Goal: Task Accomplishment & Management: Manage account settings

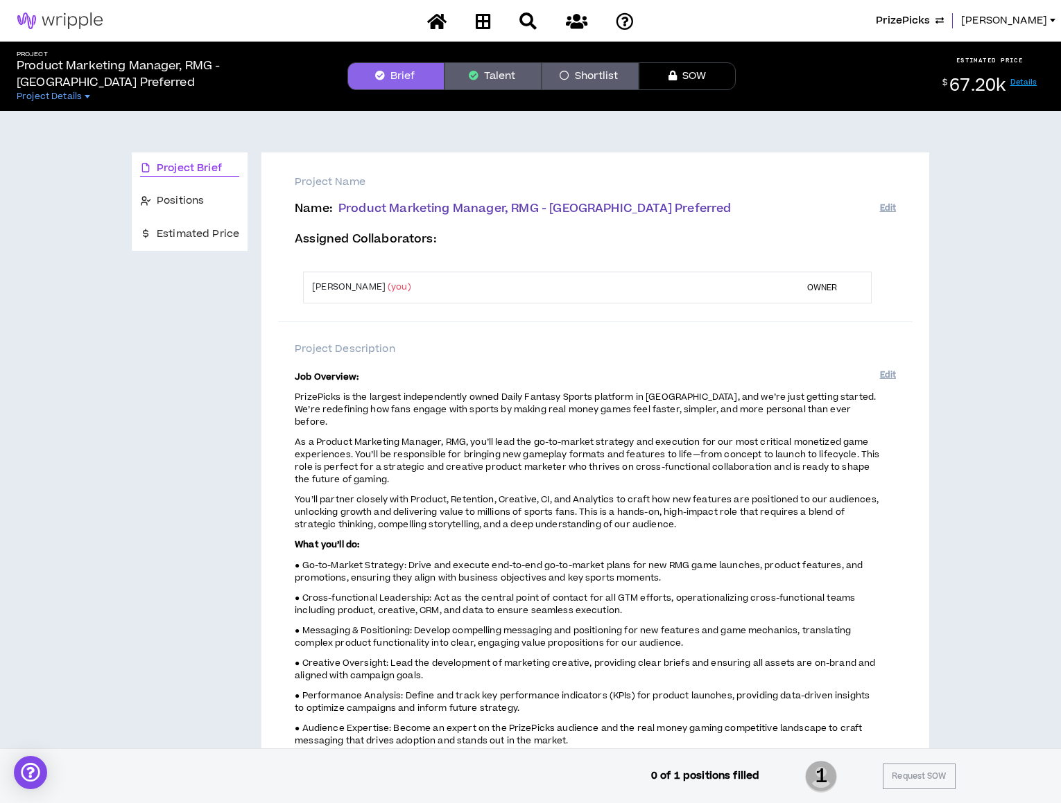
scroll to position [10, 0]
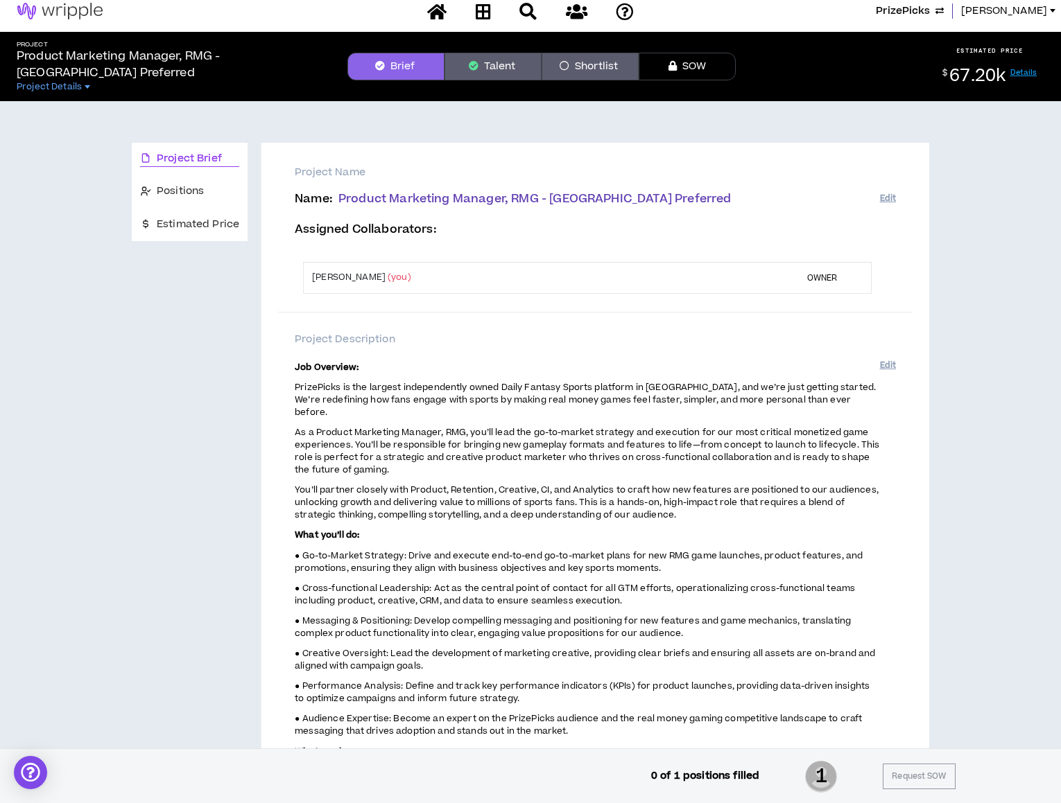
click at [928, 14] on span "PrizePicks" at bounding box center [902, 10] width 54 height 15
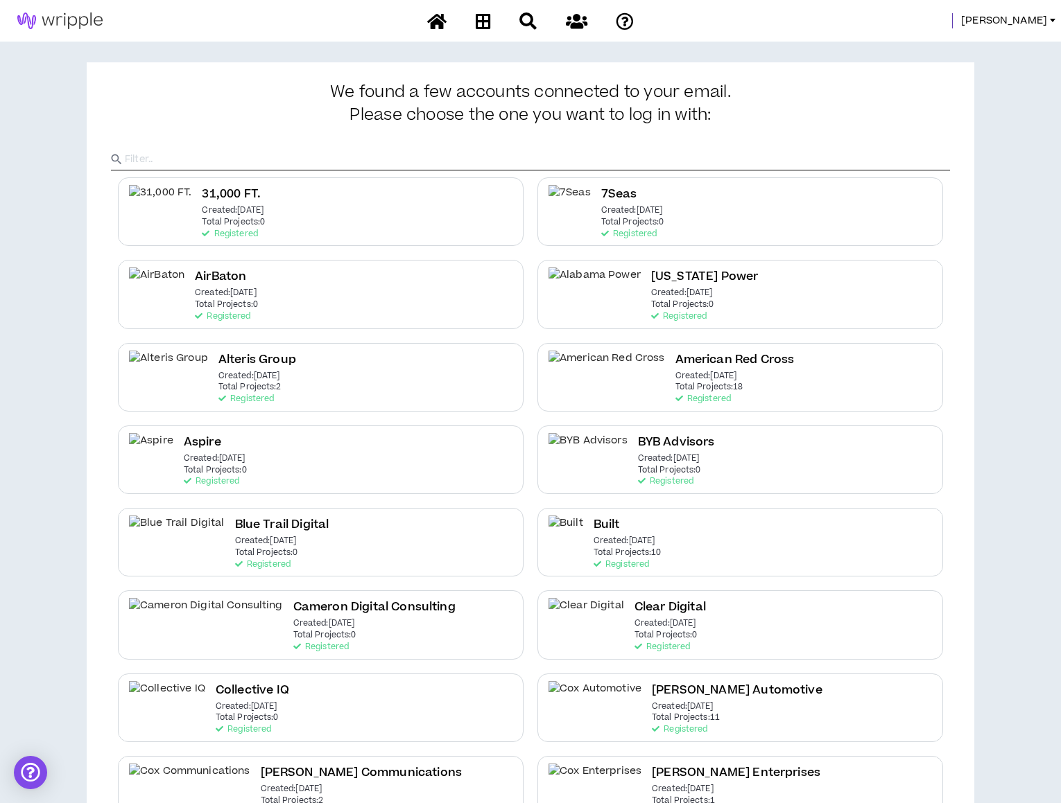
click at [584, 166] on input "text" at bounding box center [537, 159] width 825 height 21
type input "Spring"
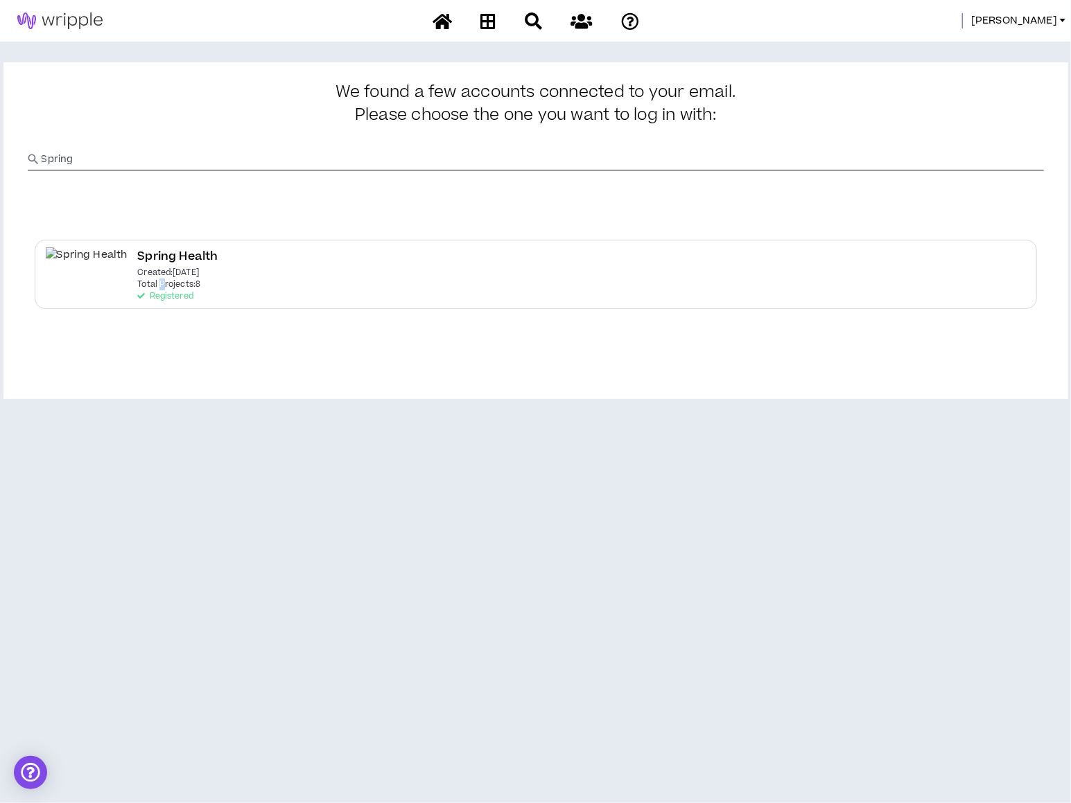
click at [137, 284] on p "Total Projects: 8" at bounding box center [168, 285] width 63 height 10
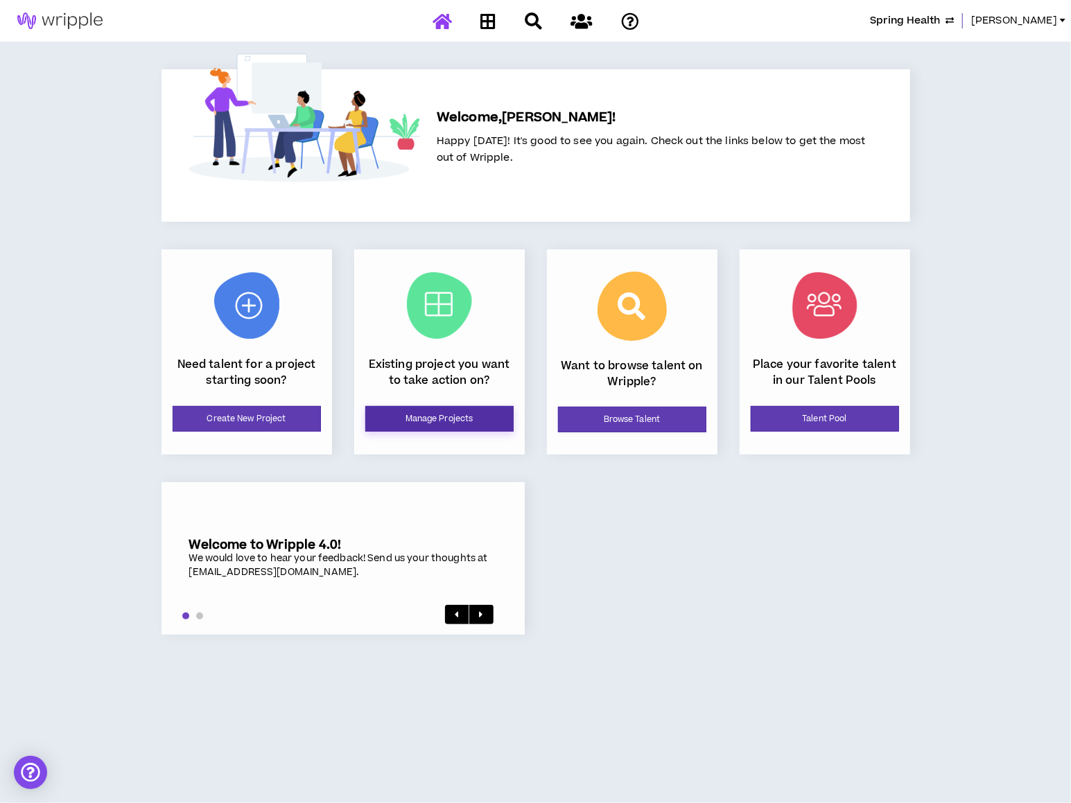
click at [445, 418] on link "Manage Projects" at bounding box center [439, 419] width 148 height 26
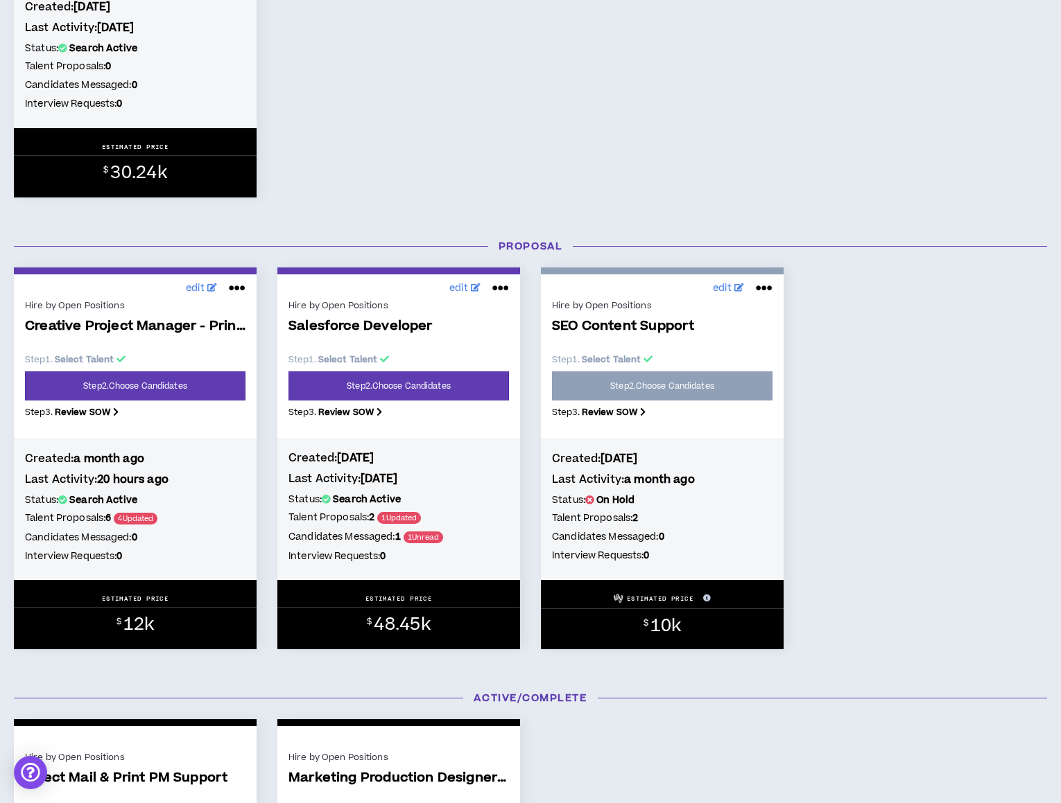
scroll to position [877, 0]
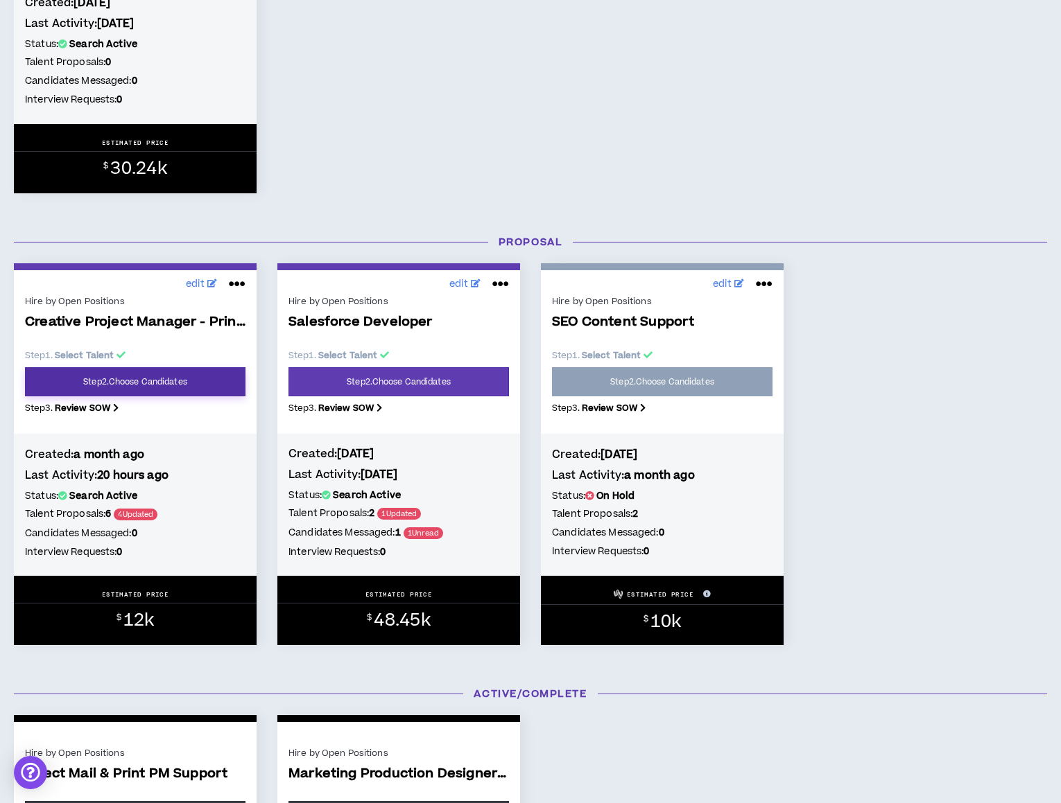
click at [132, 385] on link "Step 2 . Choose Candidates" at bounding box center [135, 381] width 220 height 29
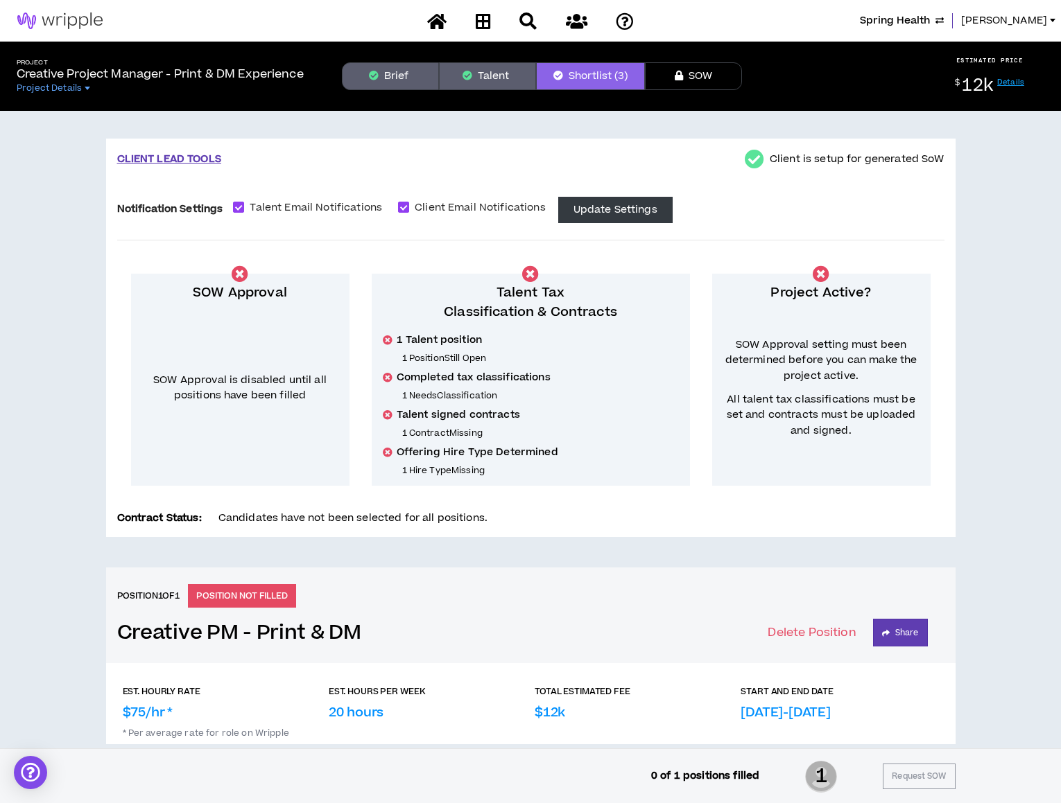
click at [516, 80] on button "Talent" at bounding box center [487, 76] width 97 height 28
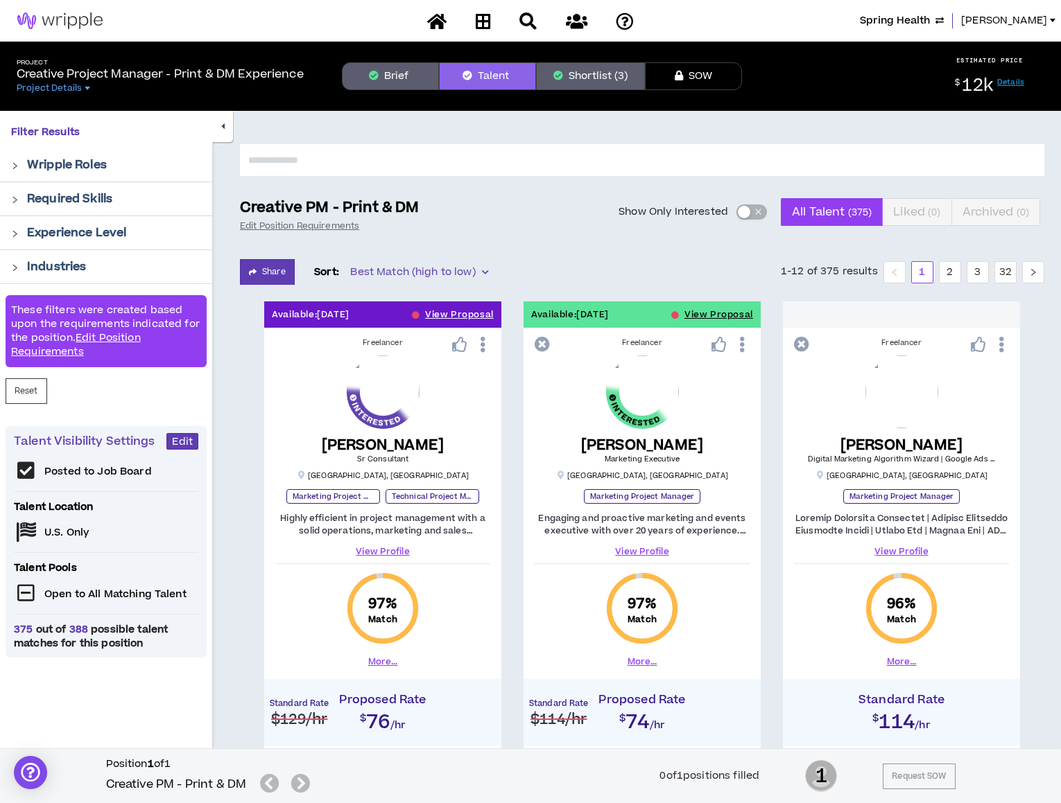
click at [749, 215] on div "button" at bounding box center [744, 212] width 12 height 12
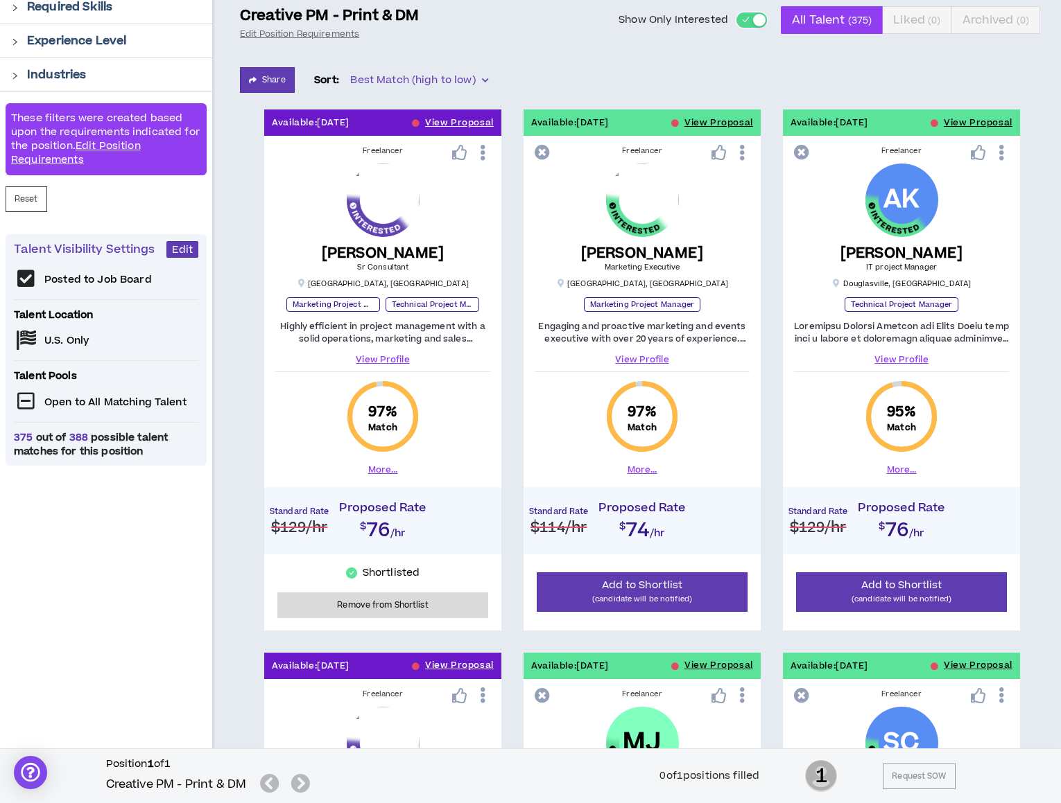
scroll to position [193, 0]
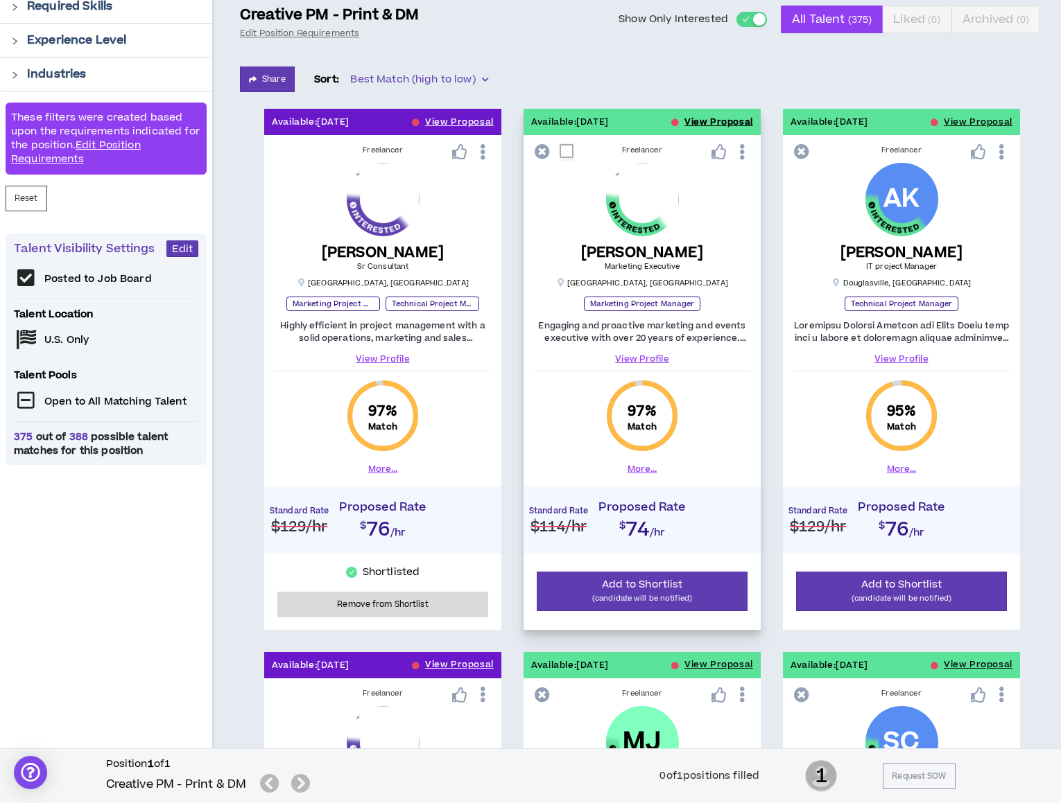
click at [704, 118] on button "View Proposal" at bounding box center [718, 122] width 69 height 26
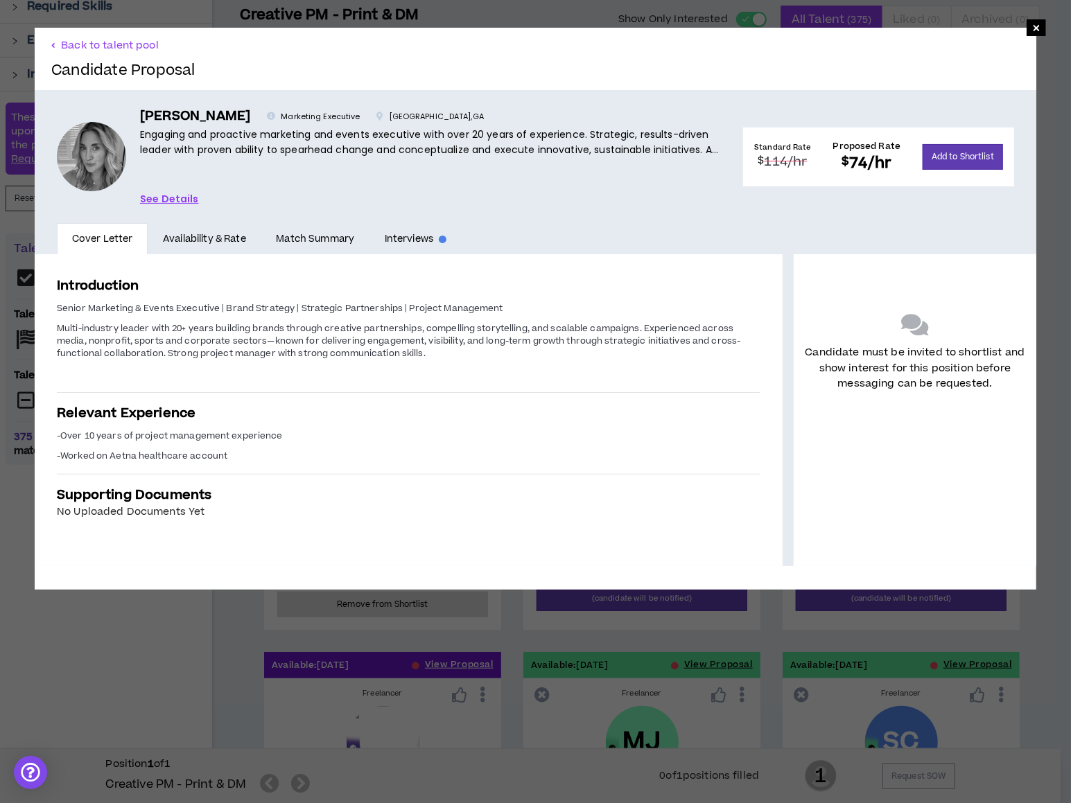
click at [321, 238] on link "Match Summary" at bounding box center [315, 239] width 108 height 32
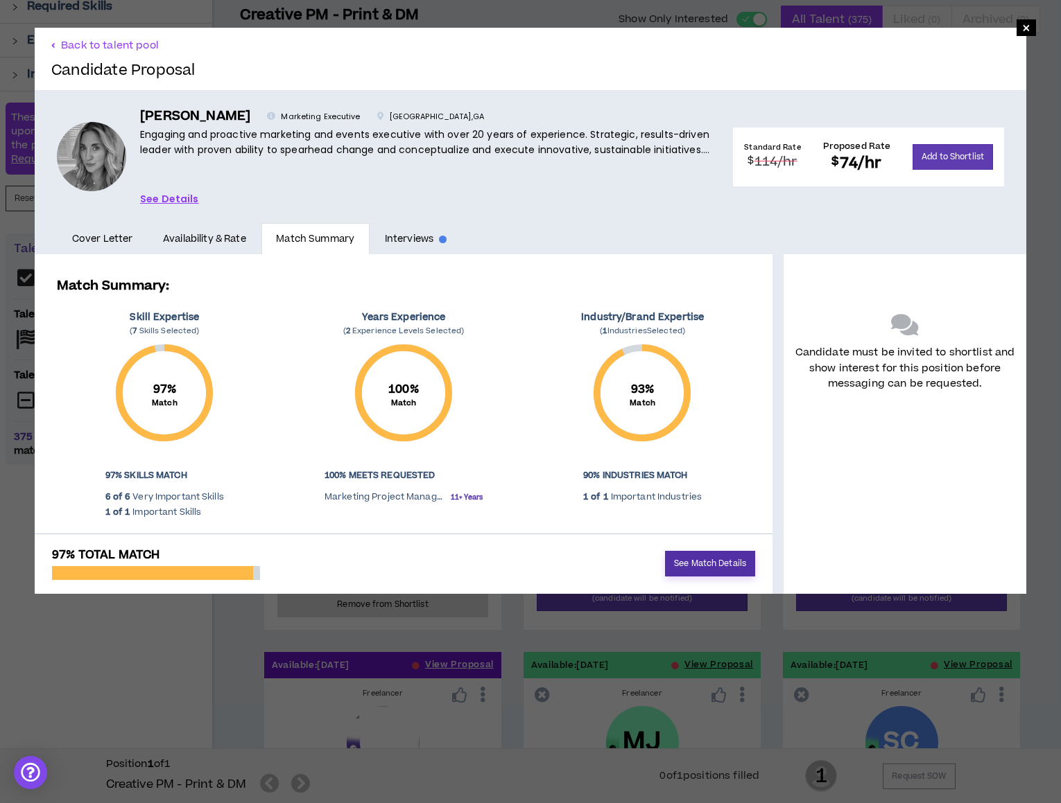
click at [665, 561] on link "See Match Details" at bounding box center [710, 564] width 90 height 26
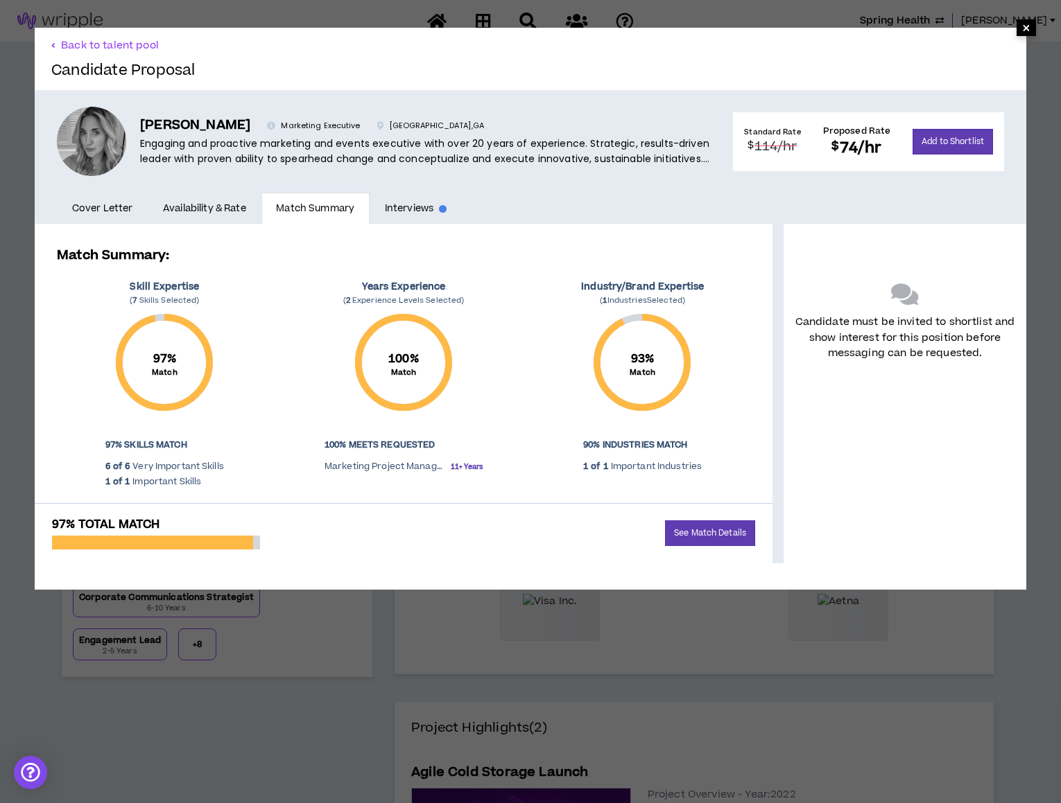
click at [1022, 31] on span "×" at bounding box center [1026, 27] width 8 height 17
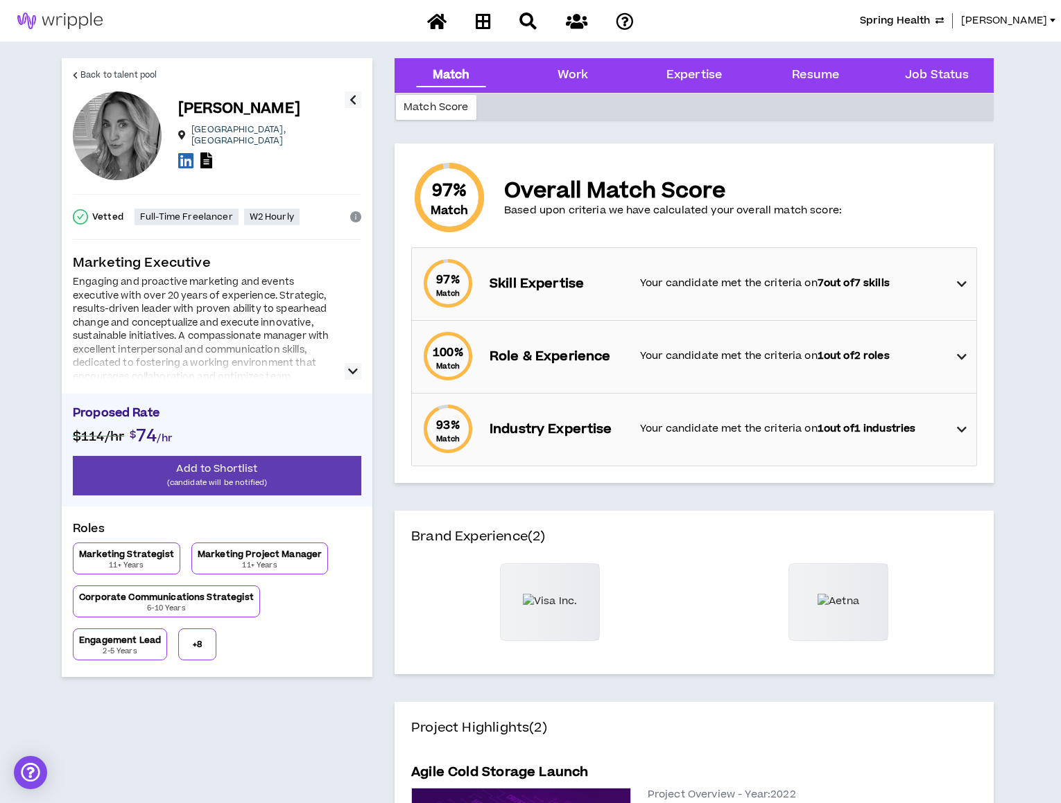
click at [347, 373] on button "button" at bounding box center [353, 371] width 17 height 17
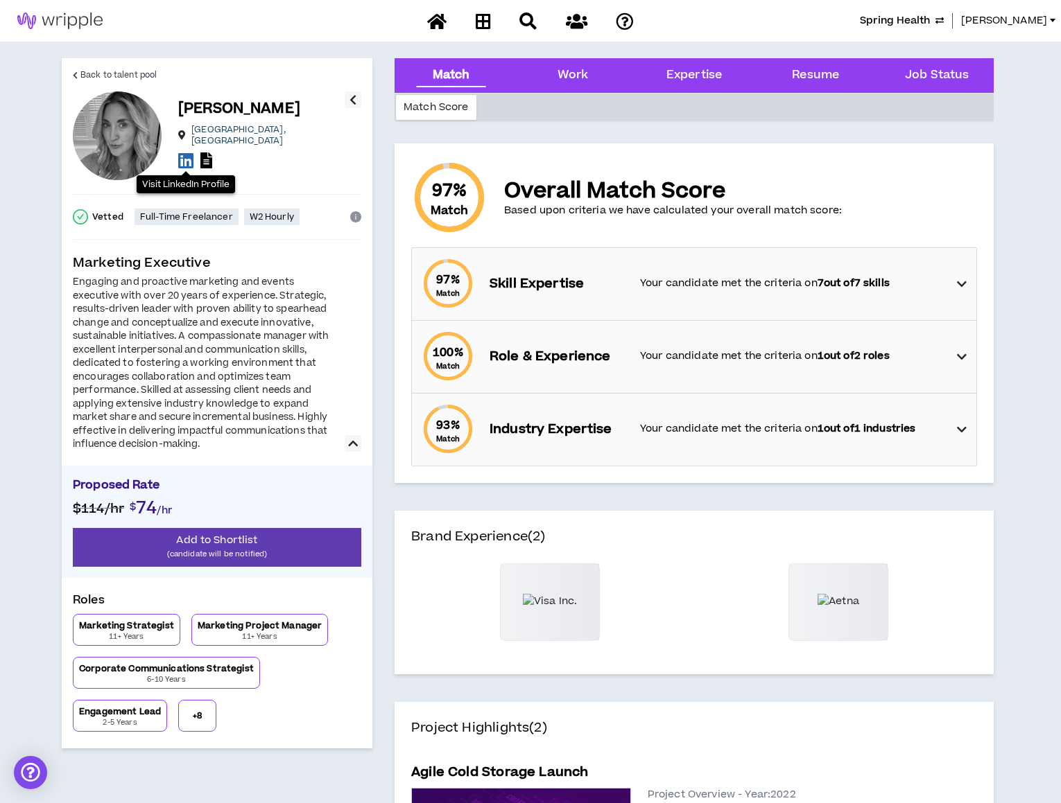
click at [186, 152] on icon at bounding box center [185, 160] width 15 height 17
click at [204, 155] on icon at bounding box center [206, 161] width 12 height 16
click at [962, 286] on icon at bounding box center [962, 284] width 10 height 17
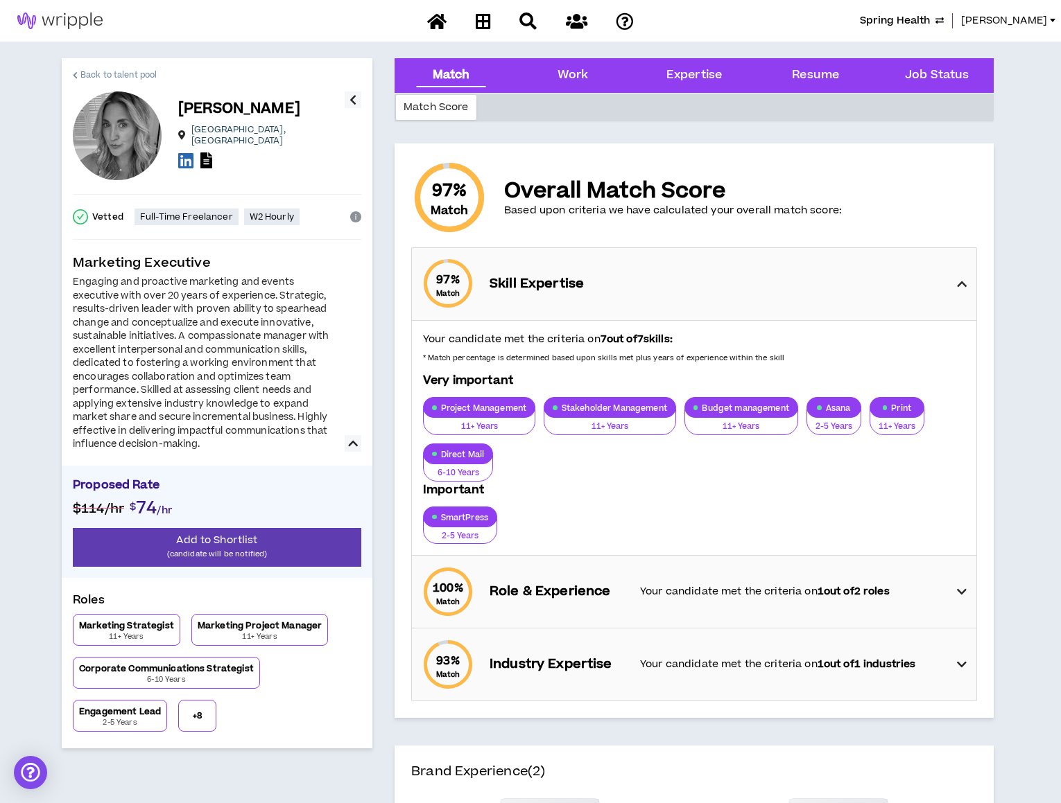
click at [111, 73] on span "Back to talent pool" at bounding box center [118, 75] width 76 height 13
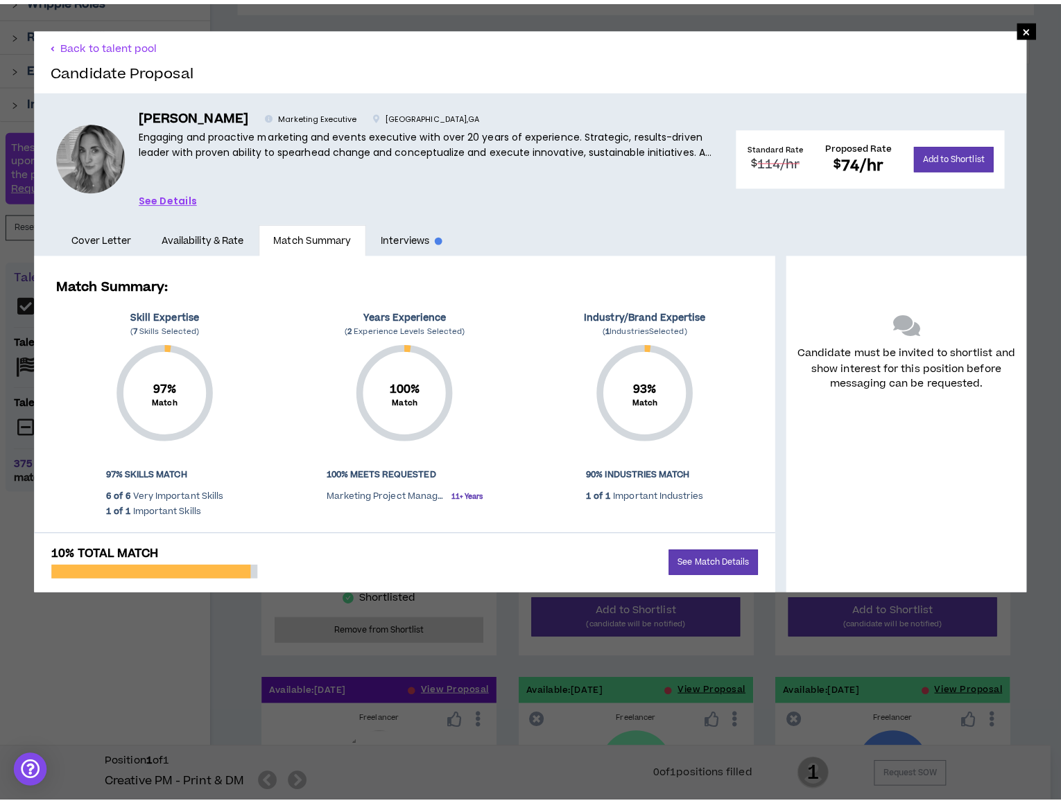
scroll to position [193, 0]
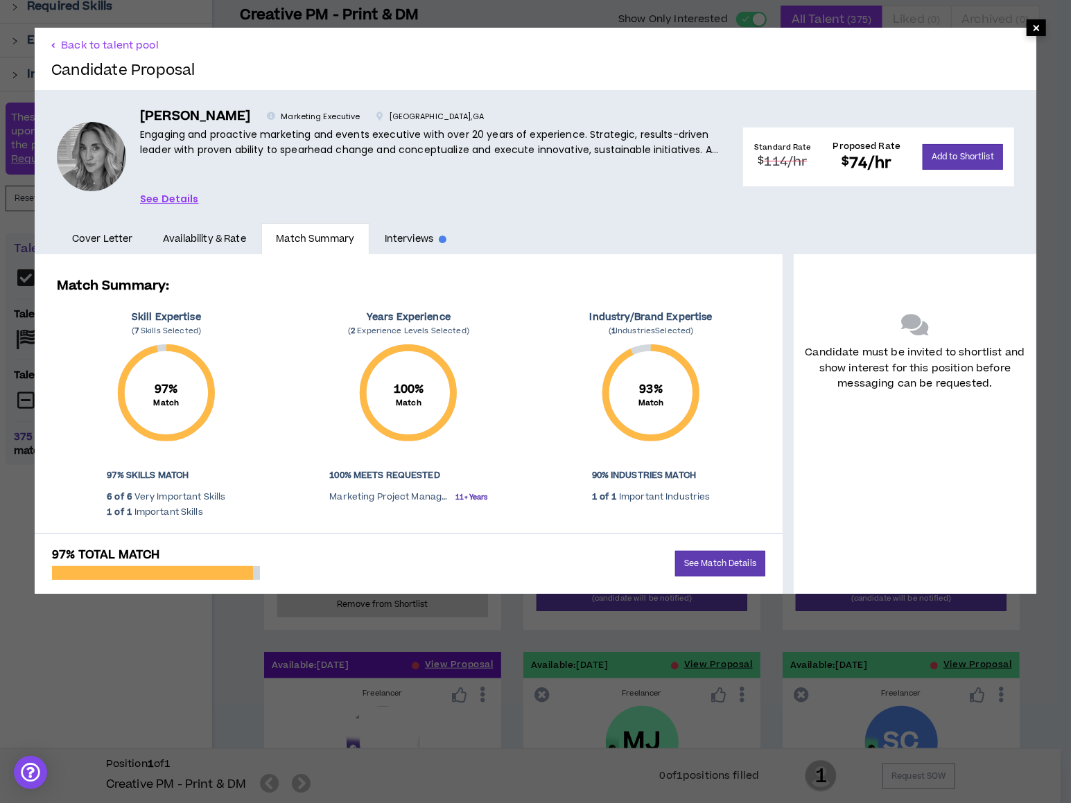
click at [1032, 34] on span "×" at bounding box center [1036, 27] width 8 height 17
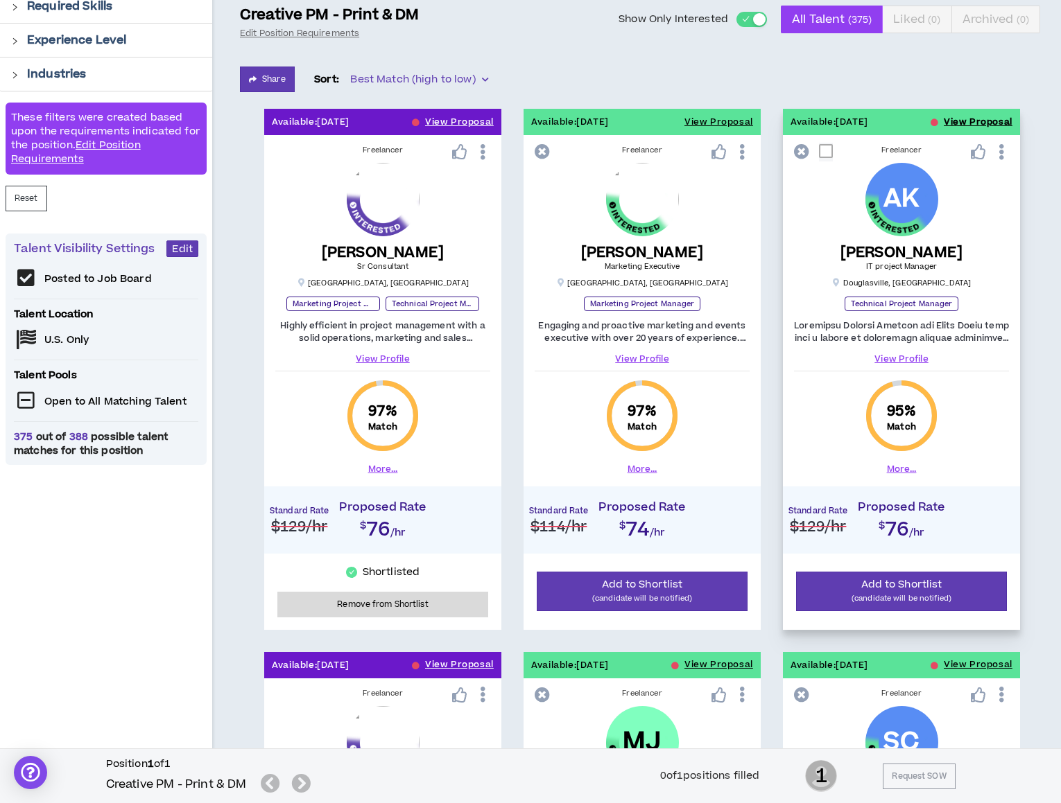
click at [962, 124] on button "View Proposal" at bounding box center [977, 122] width 69 height 26
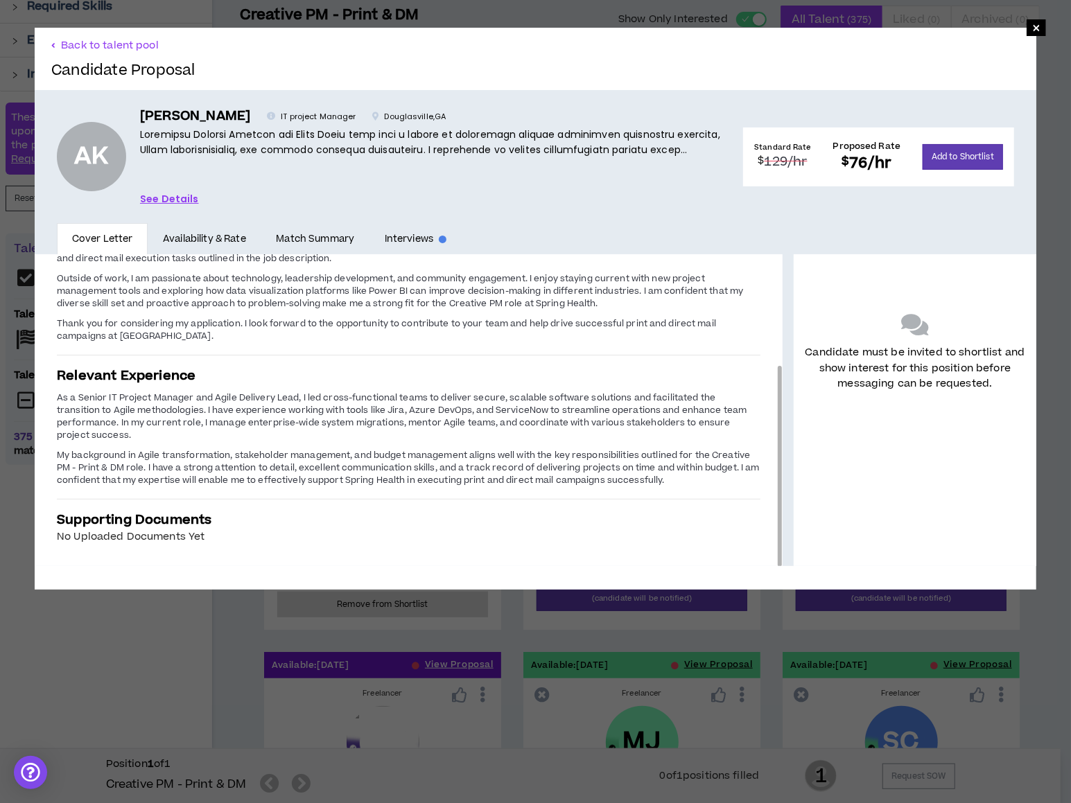
drag, startPoint x: 768, startPoint y: 356, endPoint x: 731, endPoint y: 466, distance: 116.2
click at [731, 466] on div "Introduction Dear Hiring Manager, I am writing to express my interest in the Cr…" at bounding box center [409, 410] width 748 height 312
click at [1032, 28] on span "×" at bounding box center [1036, 27] width 8 height 17
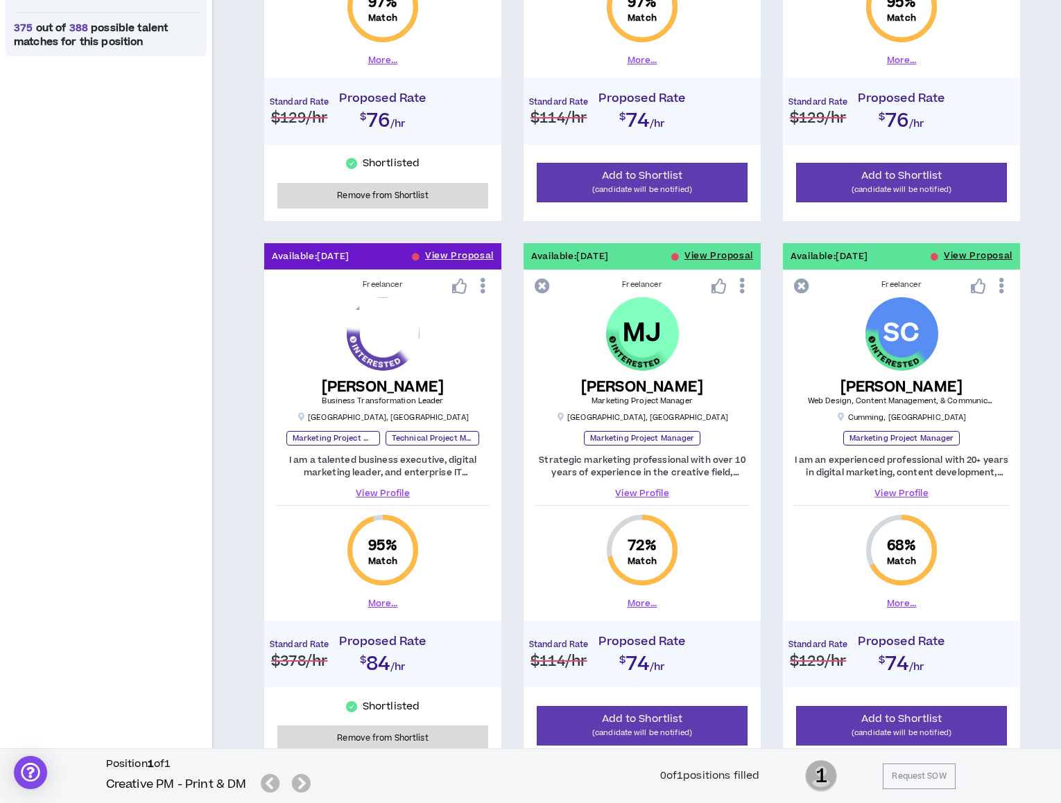
scroll to position [602, 0]
click at [704, 259] on button "View Proposal" at bounding box center [718, 256] width 69 height 26
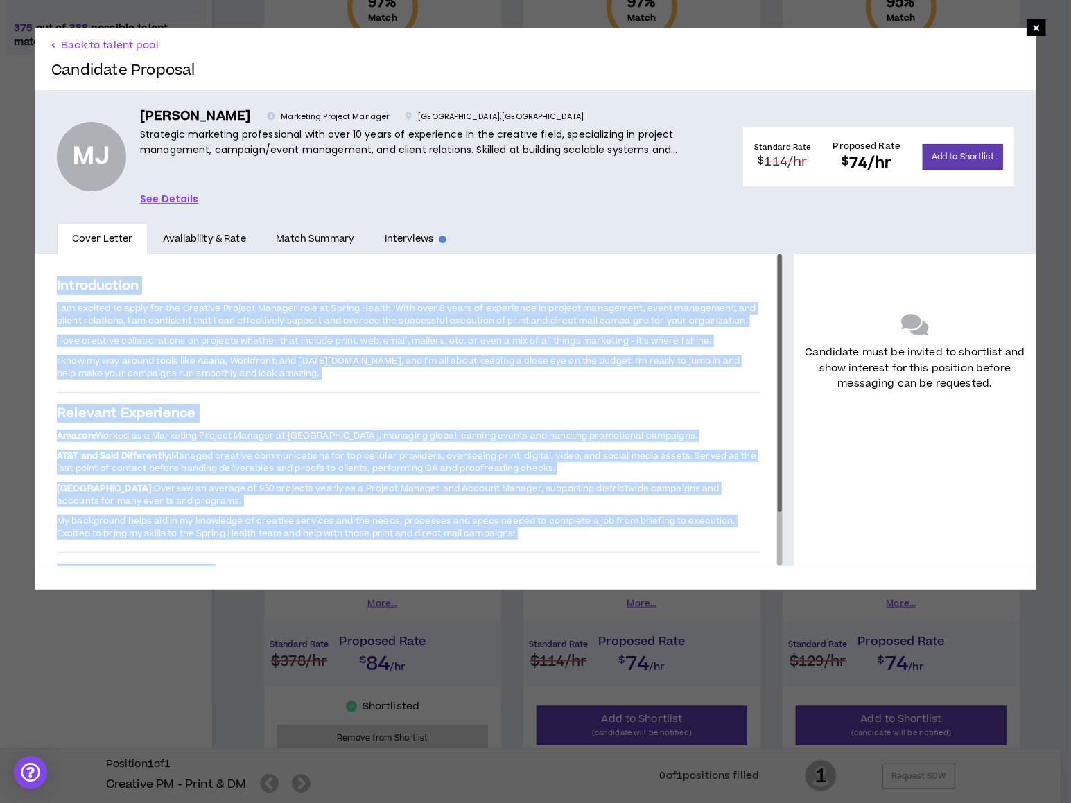
drag, startPoint x: 773, startPoint y: 466, endPoint x: 767, endPoint y: 506, distance: 40.7
click at [767, 506] on div "Introduction I am excited to apply for the Creative Project Manager role at Spr…" at bounding box center [536, 410] width 1002 height 312
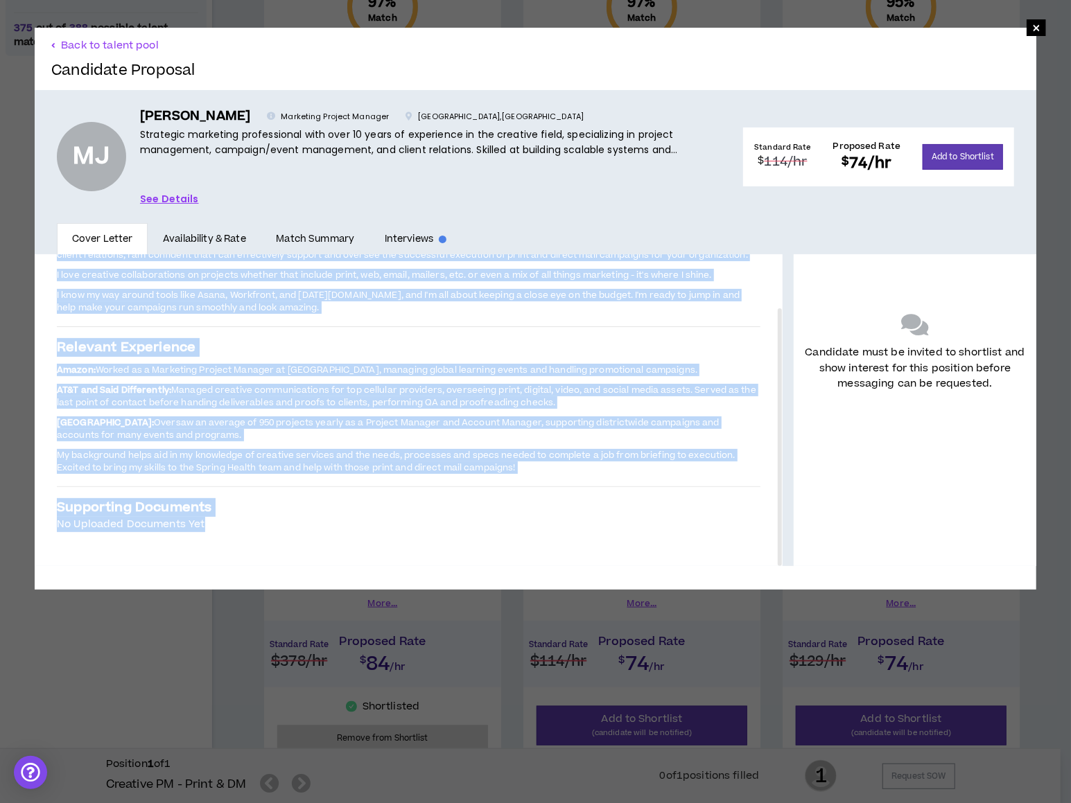
drag, startPoint x: 769, startPoint y: 496, endPoint x: 763, endPoint y: 573, distance: 77.2
click at [763, 573] on div "× Back to talent pool Candidate Proposal MJ [PERSON_NAME] Marketing Project Man…" at bounding box center [536, 309] width 1002 height 562
click at [713, 490] on div "Introduction I am excited to apply for the Creative Project Manager role at Spr…" at bounding box center [409, 372] width 748 height 366
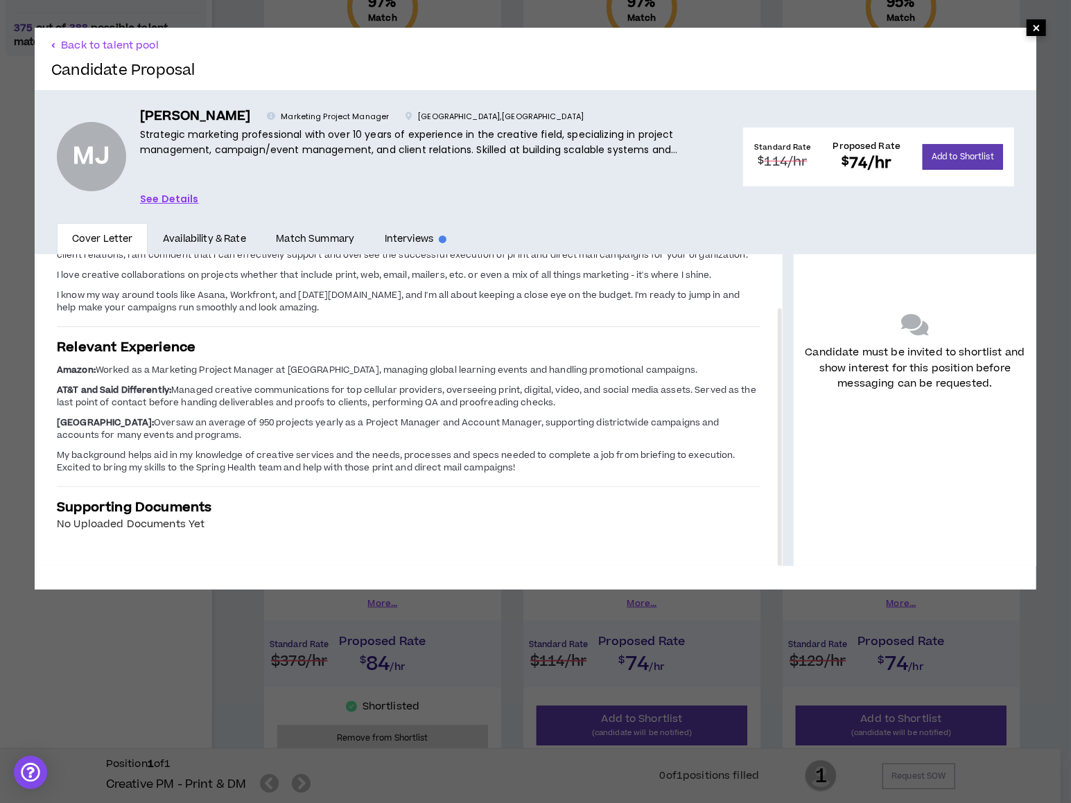
click at [1027, 33] on span "×" at bounding box center [1036, 27] width 19 height 17
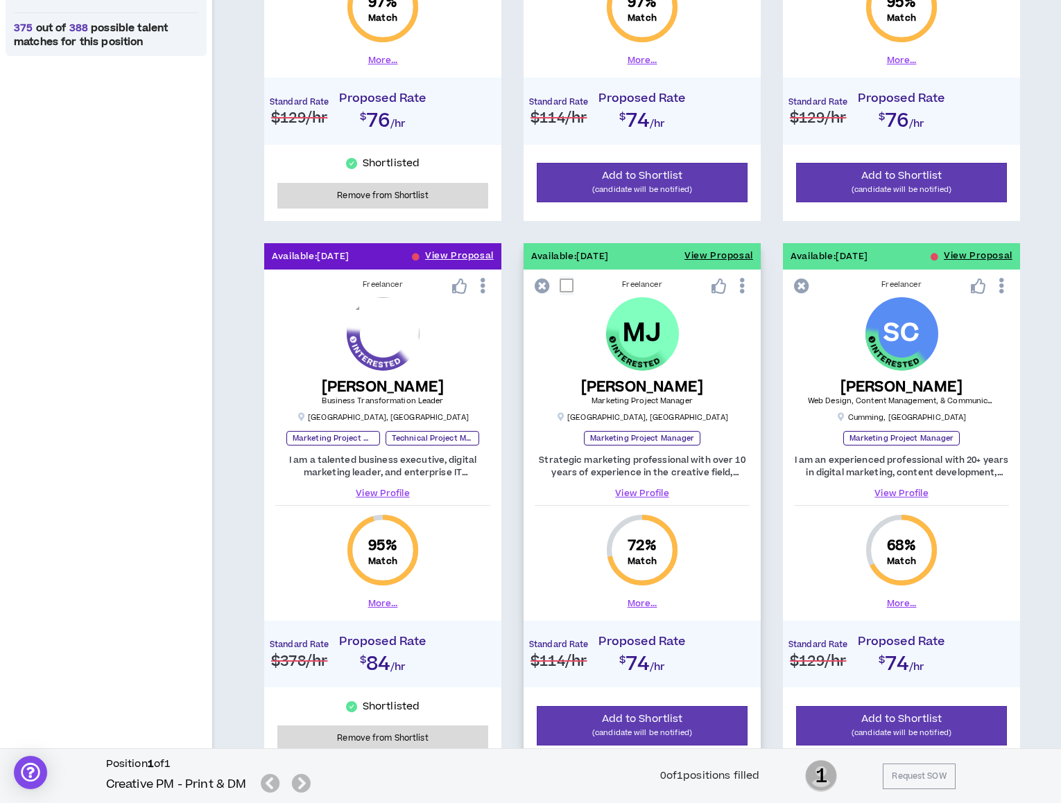
click at [654, 491] on link "View Profile" at bounding box center [641, 493] width 215 height 12
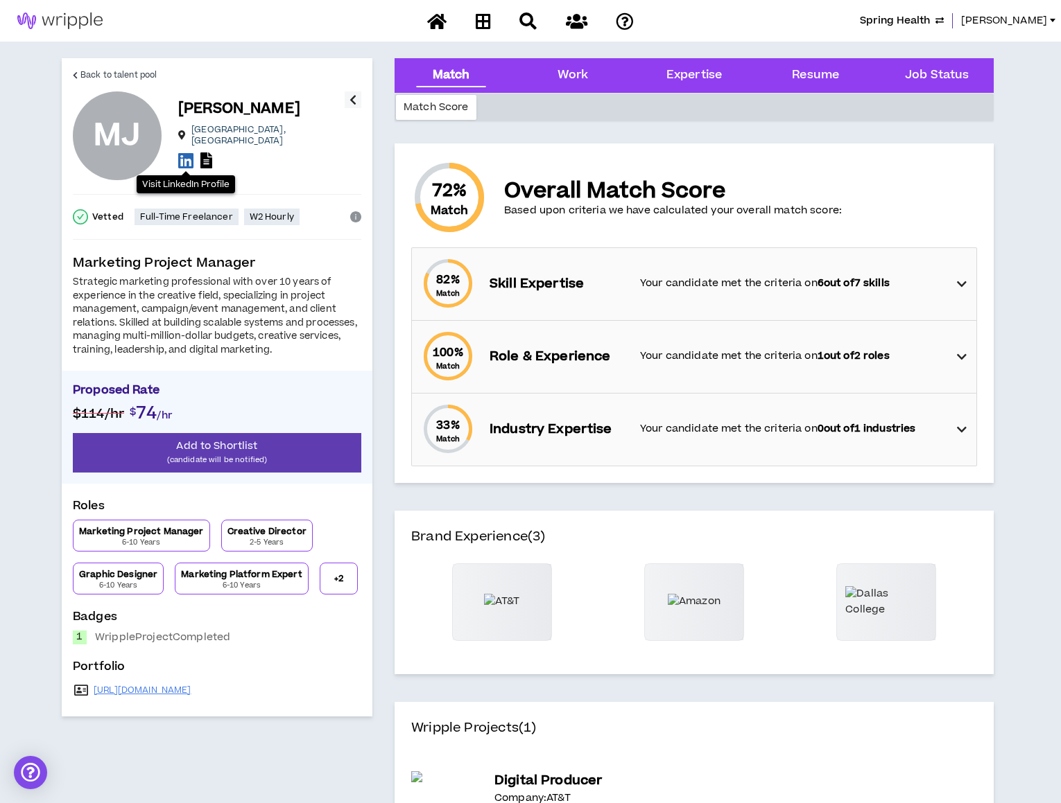
click at [182, 152] on icon at bounding box center [185, 160] width 15 height 17
click at [124, 73] on span "Back to talent pool" at bounding box center [118, 75] width 76 height 13
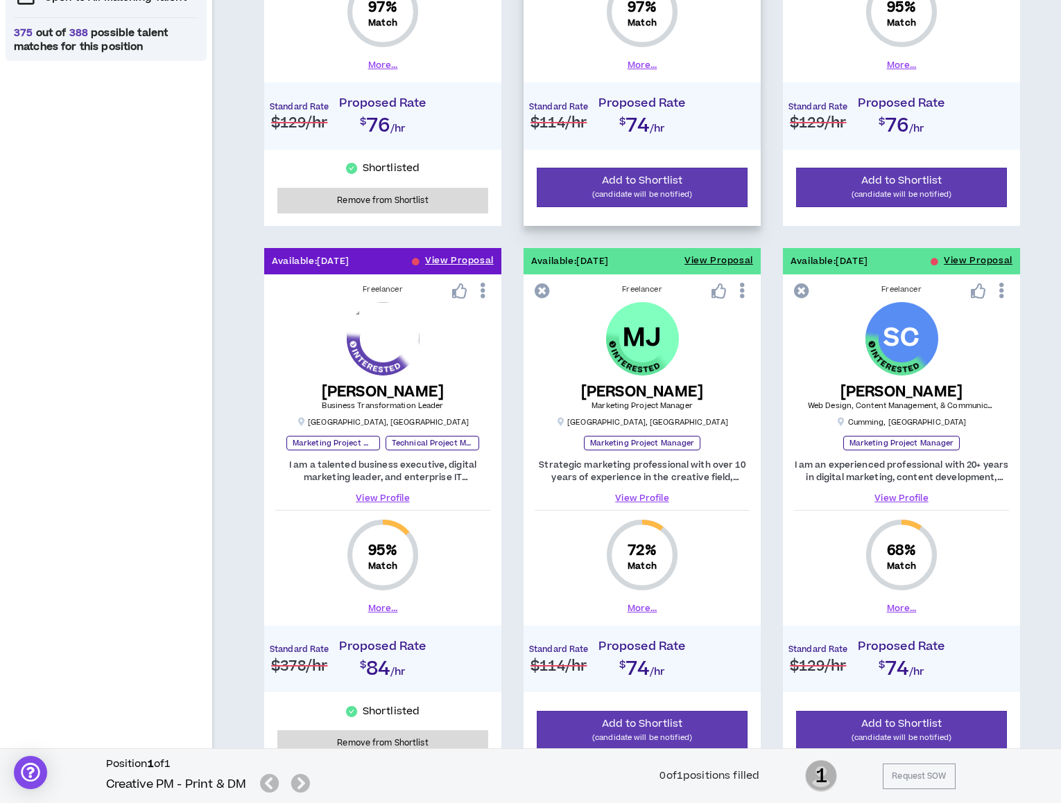
scroll to position [602, 0]
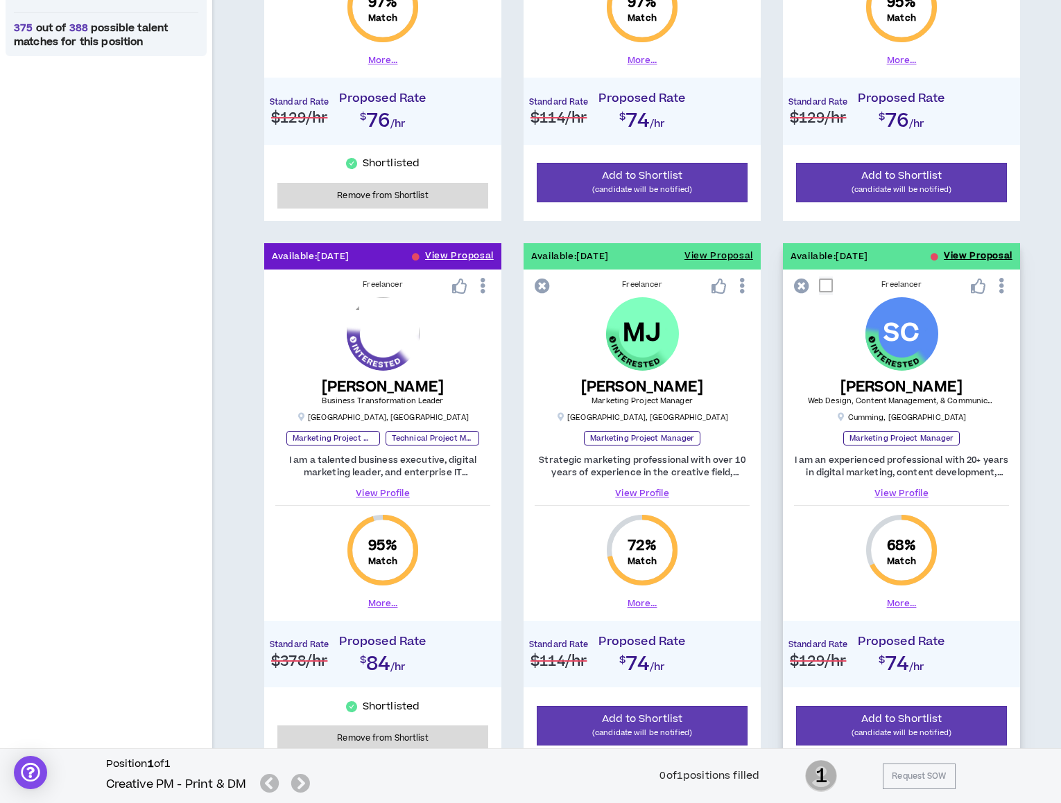
click at [950, 252] on button "View Proposal" at bounding box center [977, 256] width 69 height 26
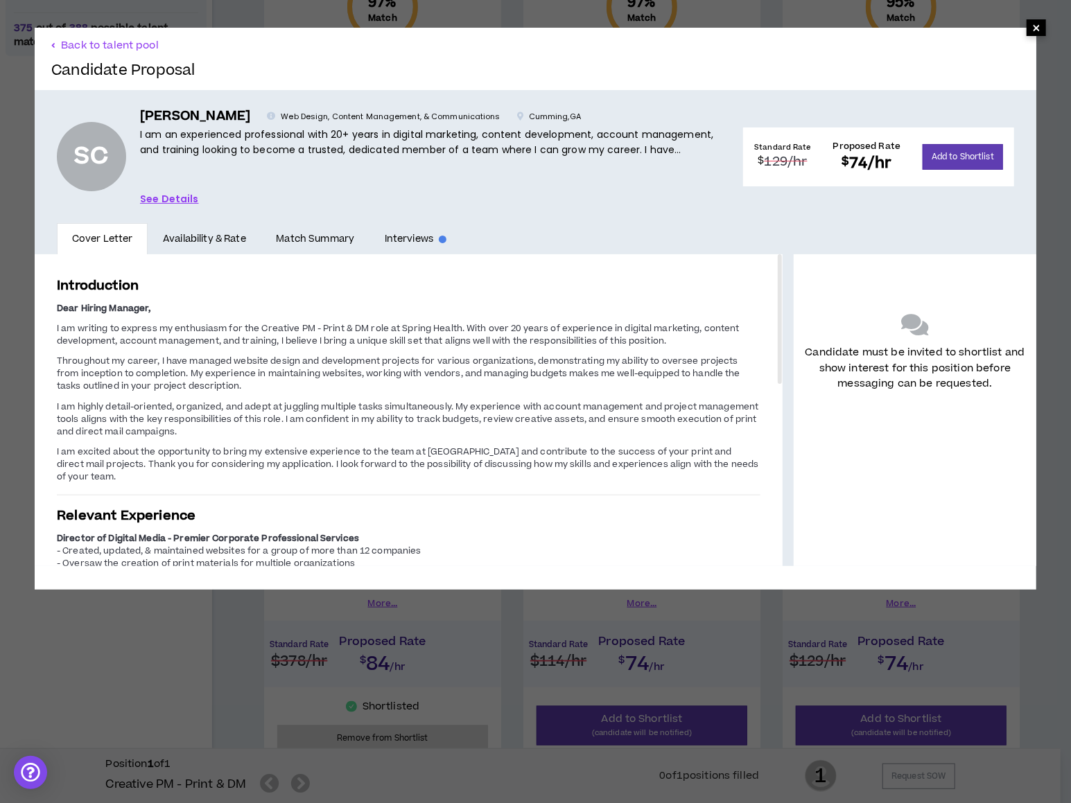
click at [1032, 21] on span "×" at bounding box center [1036, 27] width 8 height 17
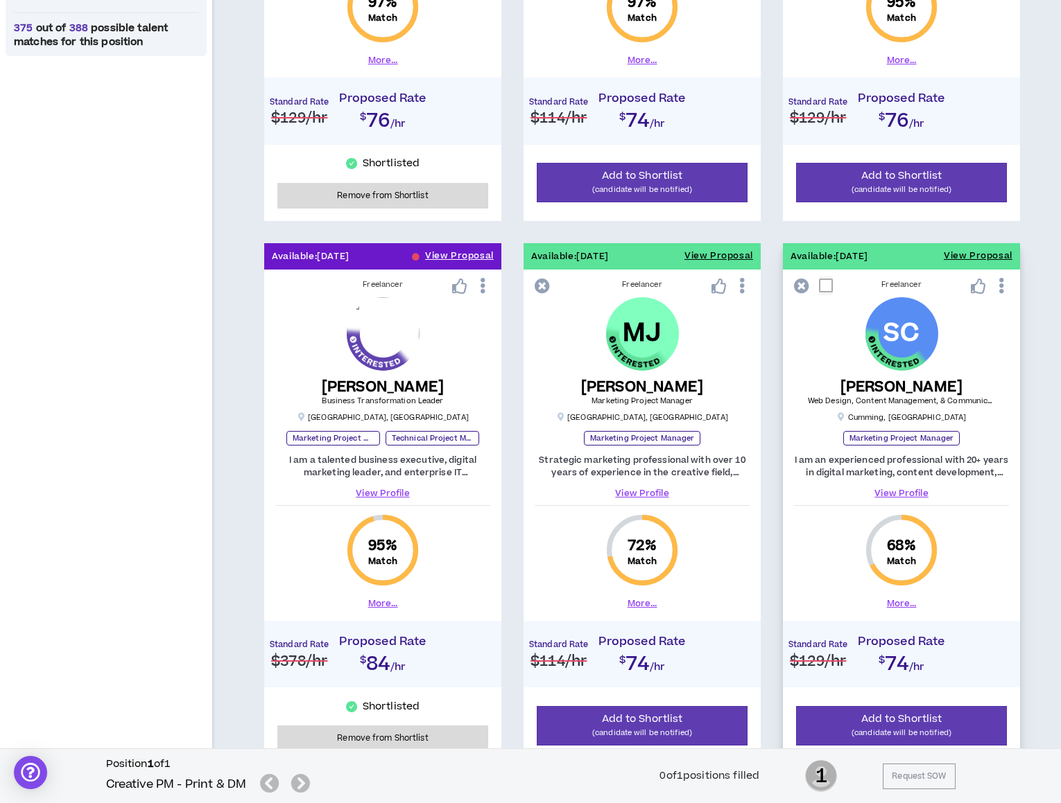
click at [887, 492] on link "View Profile" at bounding box center [901, 493] width 215 height 12
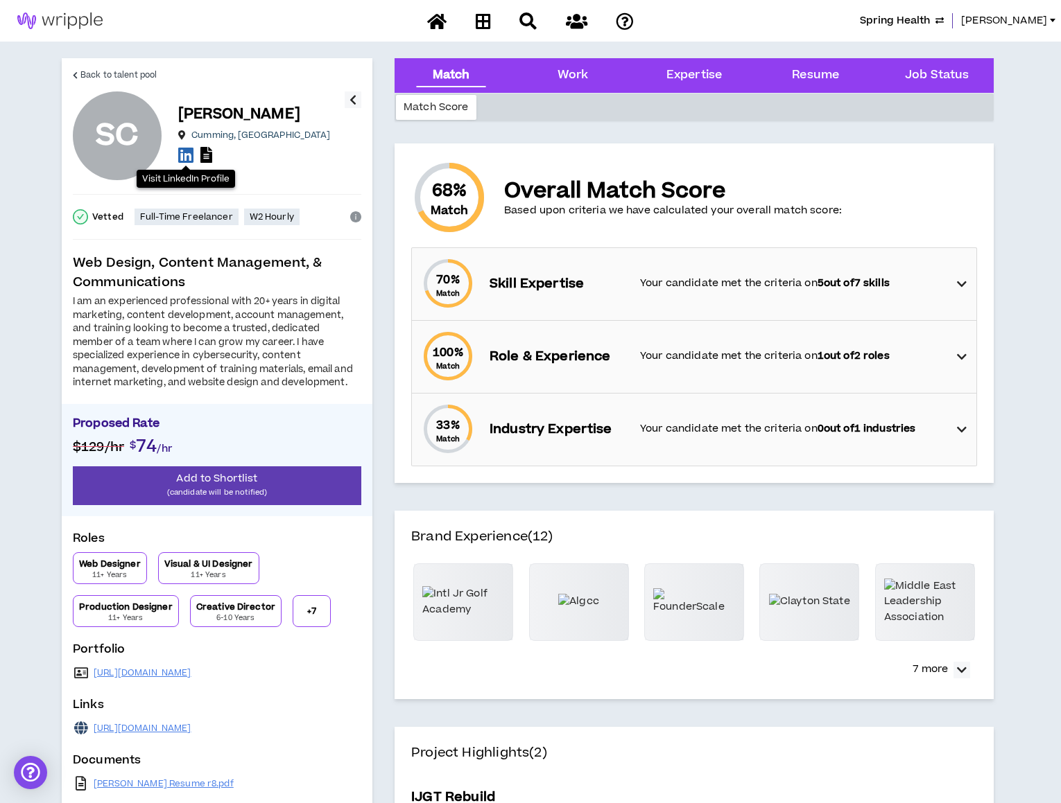
click at [181, 157] on icon at bounding box center [185, 154] width 15 height 17
click at [78, 71] on link "Back to talent pool" at bounding box center [115, 74] width 84 height 33
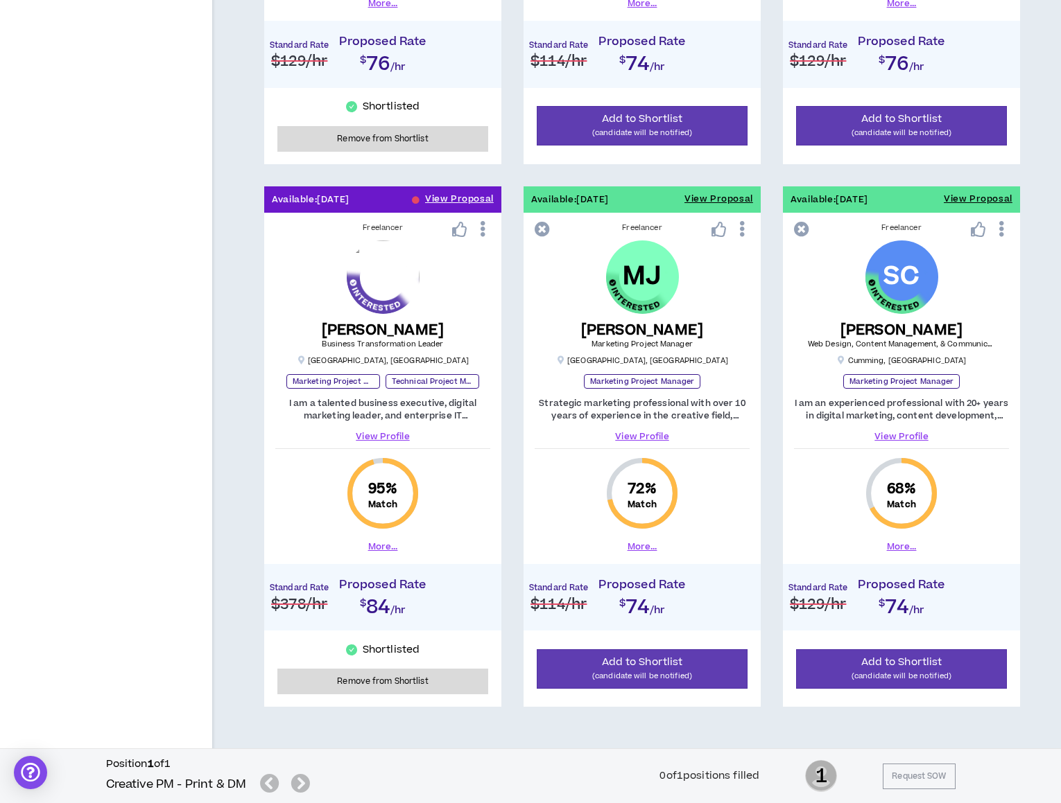
scroll to position [684, 0]
